Goal: Check status: Check status

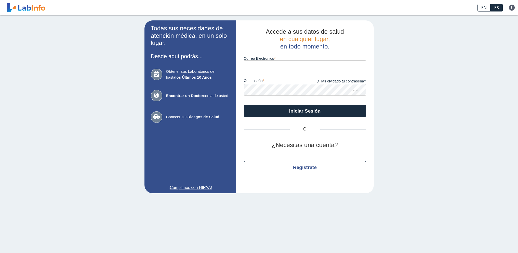
click at [294, 69] on input "Correo Electronico" at bounding box center [305, 65] width 122 height 11
type input "[EMAIL_ADDRESS][DOMAIN_NAME]"
click at [244, 104] on button "Iniciar Sesión" at bounding box center [305, 110] width 122 height 12
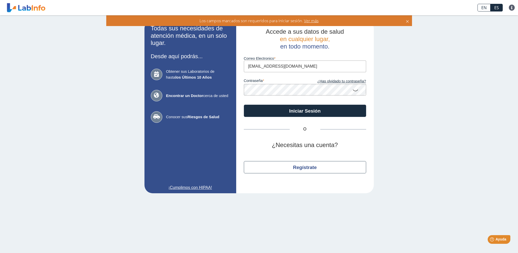
click at [244, 104] on button "Iniciar Sesión" at bounding box center [305, 110] width 122 height 12
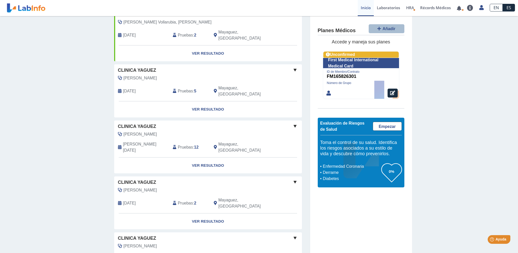
scroll to position [167, 0]
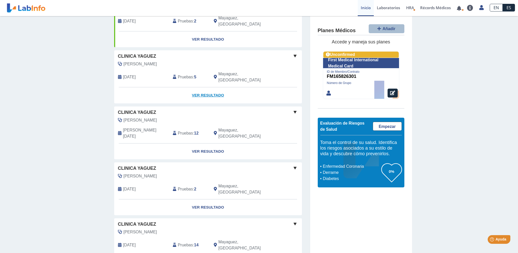
click at [204, 87] on link "Ver Resultado" at bounding box center [208, 95] width 188 height 16
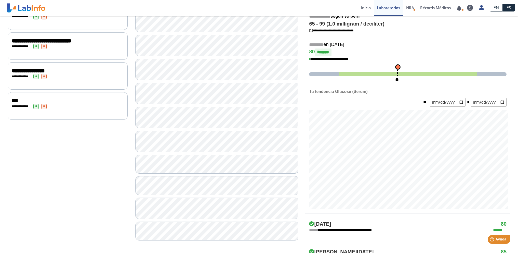
scroll to position [116, 0]
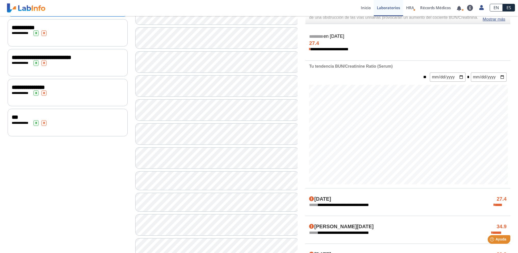
scroll to position [116, 0]
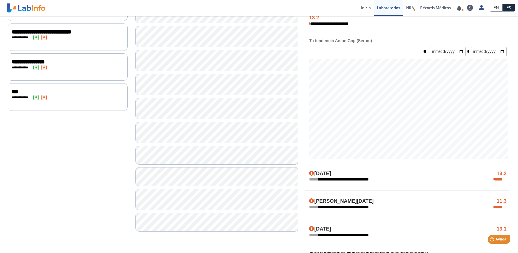
scroll to position [141, 0]
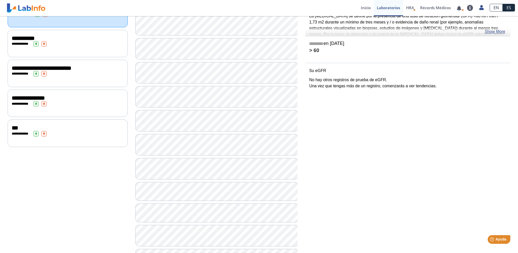
scroll to position [82, 0]
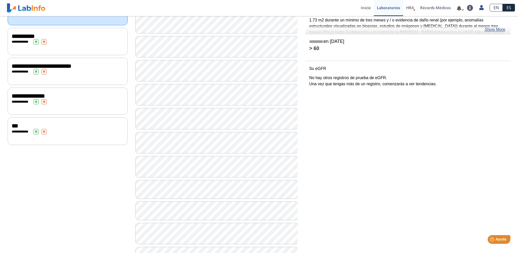
click at [45, 44] on div "**********" at bounding box center [68, 41] width 120 height 27
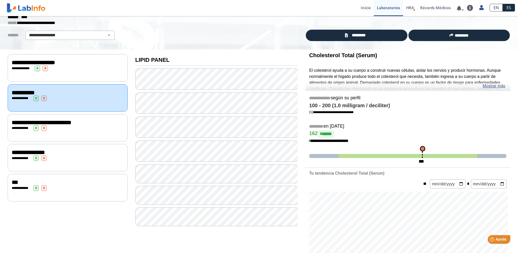
scroll to position [51, 0]
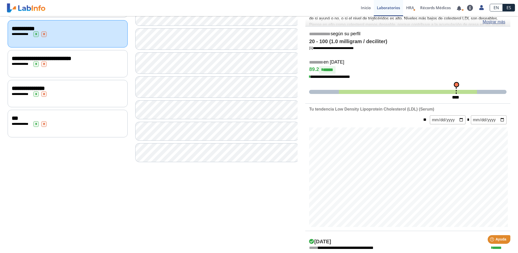
scroll to position [76, 0]
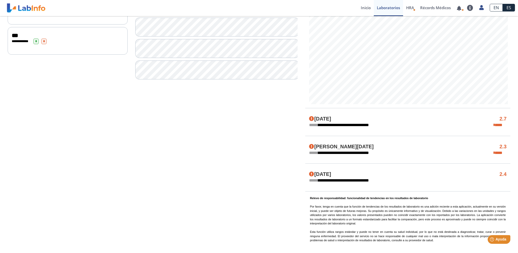
scroll to position [96, 0]
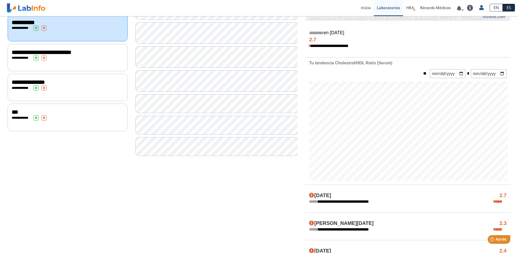
scroll to position [11, 0]
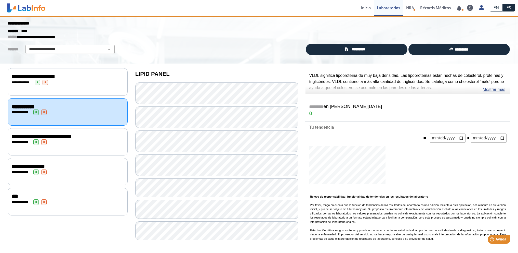
scroll to position [96, 0]
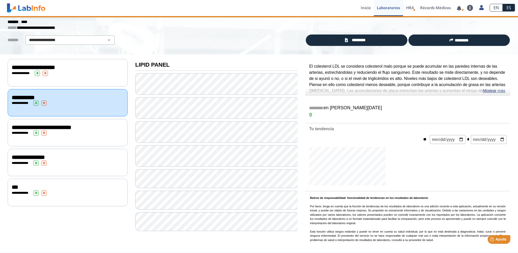
scroll to position [96, 0]
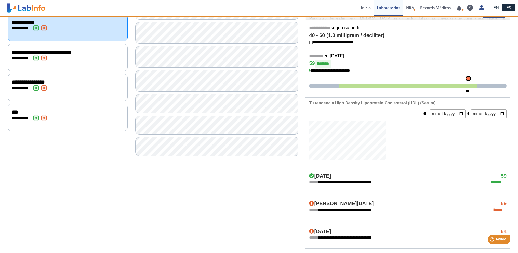
scroll to position [96, 0]
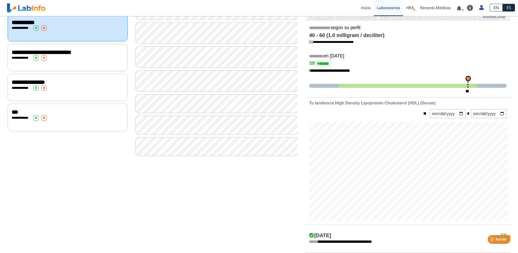
click at [60, 56] on div "**********" at bounding box center [68, 58] width 112 height 6
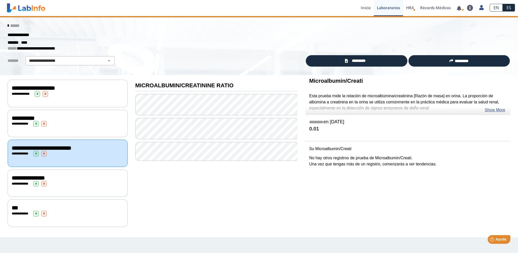
click at [45, 177] on span "**********" at bounding box center [28, 178] width 33 height 6
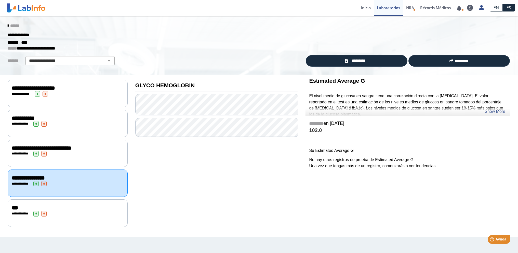
click at [509, 113] on div "Estimated Average G El nivel medio de glucosa en sangre tiene una correlación d…" at bounding box center [407, 95] width 205 height 41
click at [505, 112] on link "Show More" at bounding box center [495, 111] width 21 height 6
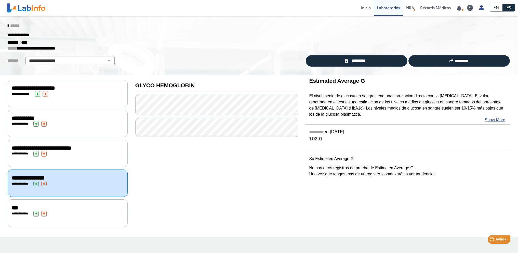
click at [90, 211] on div "**********" at bounding box center [68, 214] width 112 height 6
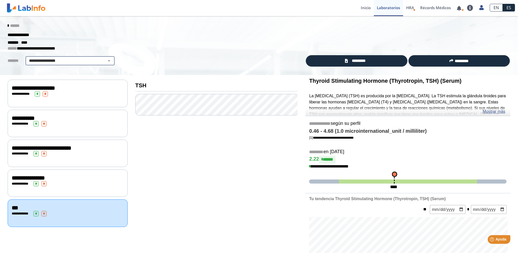
click at [50, 63] on select "**********" at bounding box center [70, 61] width 86 height 6
click at [339, 61] on link "*********" at bounding box center [356, 60] width 101 height 11
click at [8, 27] on icon at bounding box center [8, 26] width 1 height 4
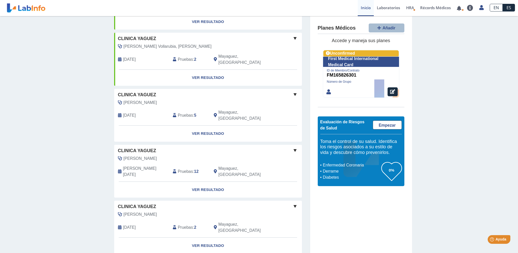
scroll to position [153, 0]
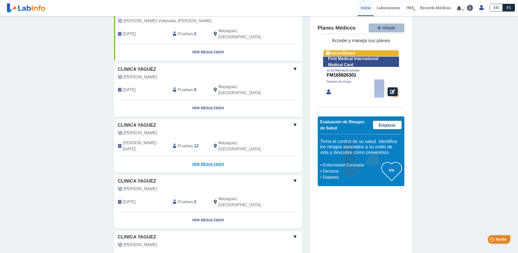
click at [193, 156] on link "Ver Resultado" at bounding box center [208, 164] width 188 height 16
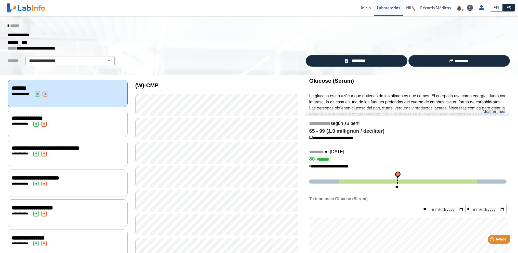
scroll to position [25, 0]
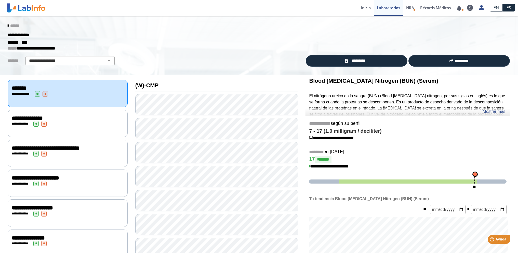
click at [4, 25] on div "******" at bounding box center [259, 25] width 511 height 9
click at [13, 23] on div "******" at bounding box center [259, 25] width 511 height 9
click at [8, 25] on icon at bounding box center [8, 26] width 1 height 4
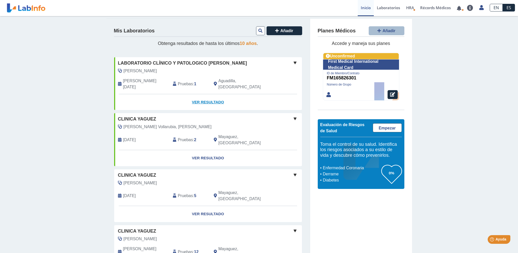
scroll to position [51, 0]
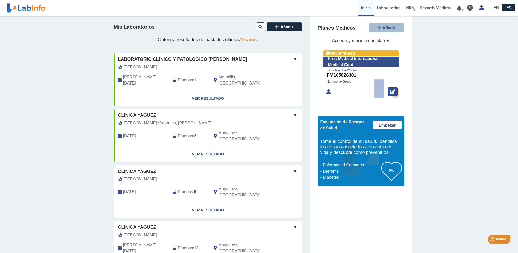
click at [390, 90] on icon at bounding box center [392, 91] width 5 height 5
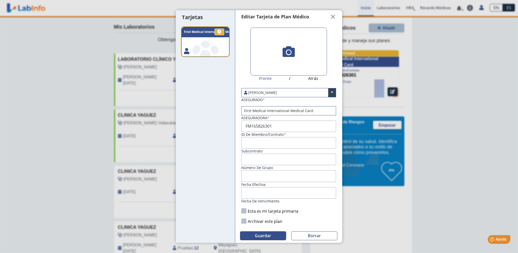
click at [255, 235] on span "Guardar" at bounding box center [263, 235] width 16 height 6
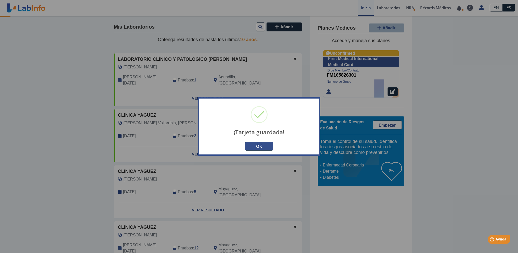
scroll to position [1, 0]
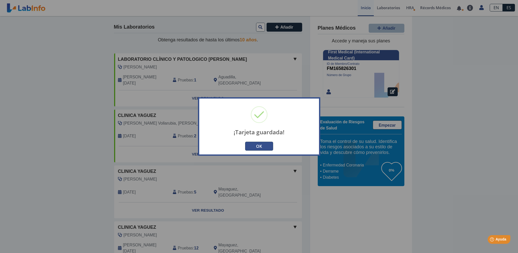
click at [270, 149] on button "OK" at bounding box center [259, 145] width 28 height 9
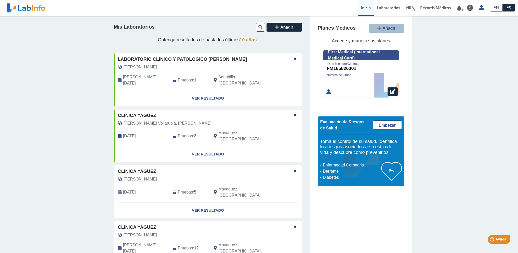
scroll to position [0, 0]
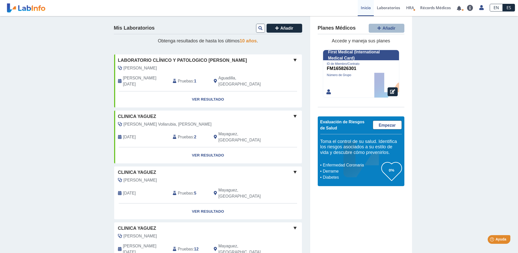
click at [331, 75] on div at bounding box center [361, 73] width 76 height 47
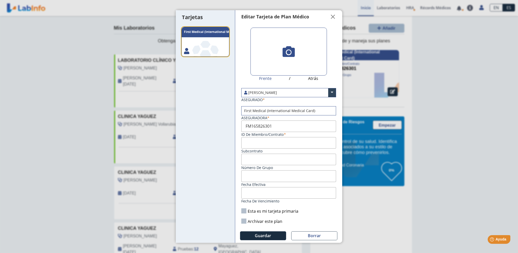
click at [246, 212] on label "Esta es mi tarjeta primaria" at bounding box center [269, 211] width 57 height 6
click at [0, 0] on input "Esta es mi tarjeta primaria" at bounding box center [0, 0] width 0 height 0
click at [264, 232] on button "Guardar" at bounding box center [263, 235] width 46 height 9
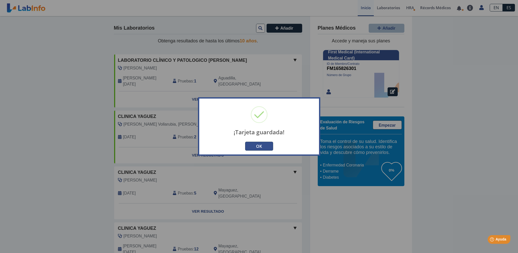
click at [255, 147] on button "OK" at bounding box center [259, 145] width 28 height 9
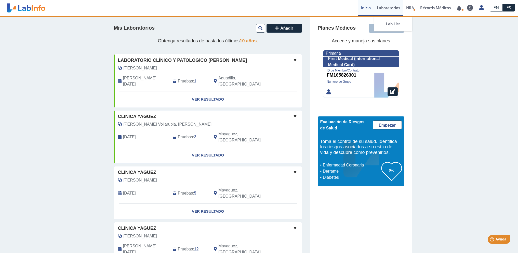
click at [385, 12] on link "Laboratorios" at bounding box center [388, 8] width 29 height 16
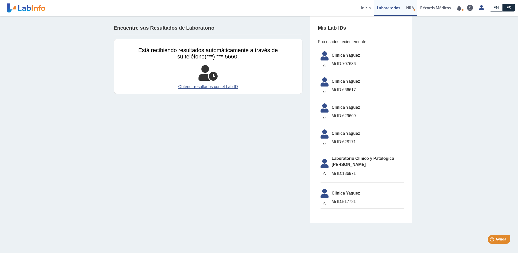
click at [414, 6] on span "HRA" at bounding box center [410, 7] width 8 height 5
